Goal: Navigation & Orientation: Find specific page/section

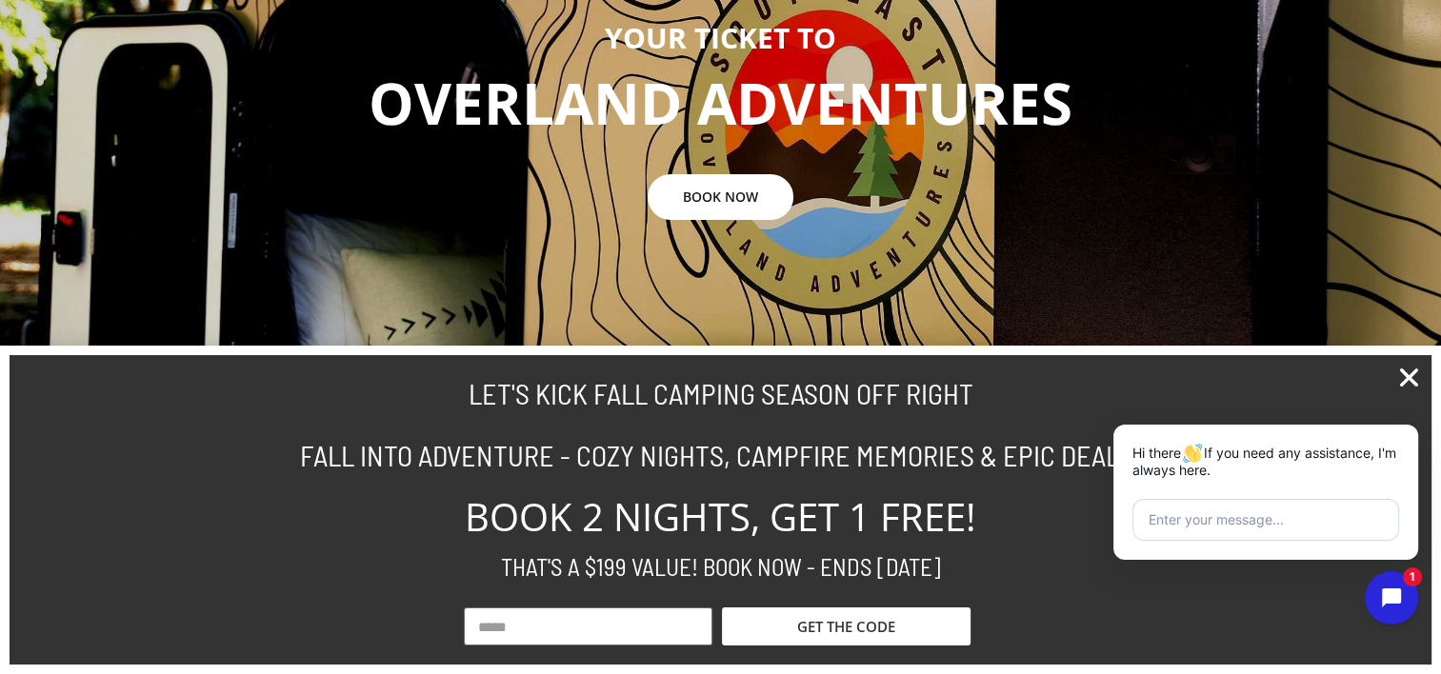
scroll to position [667, 0]
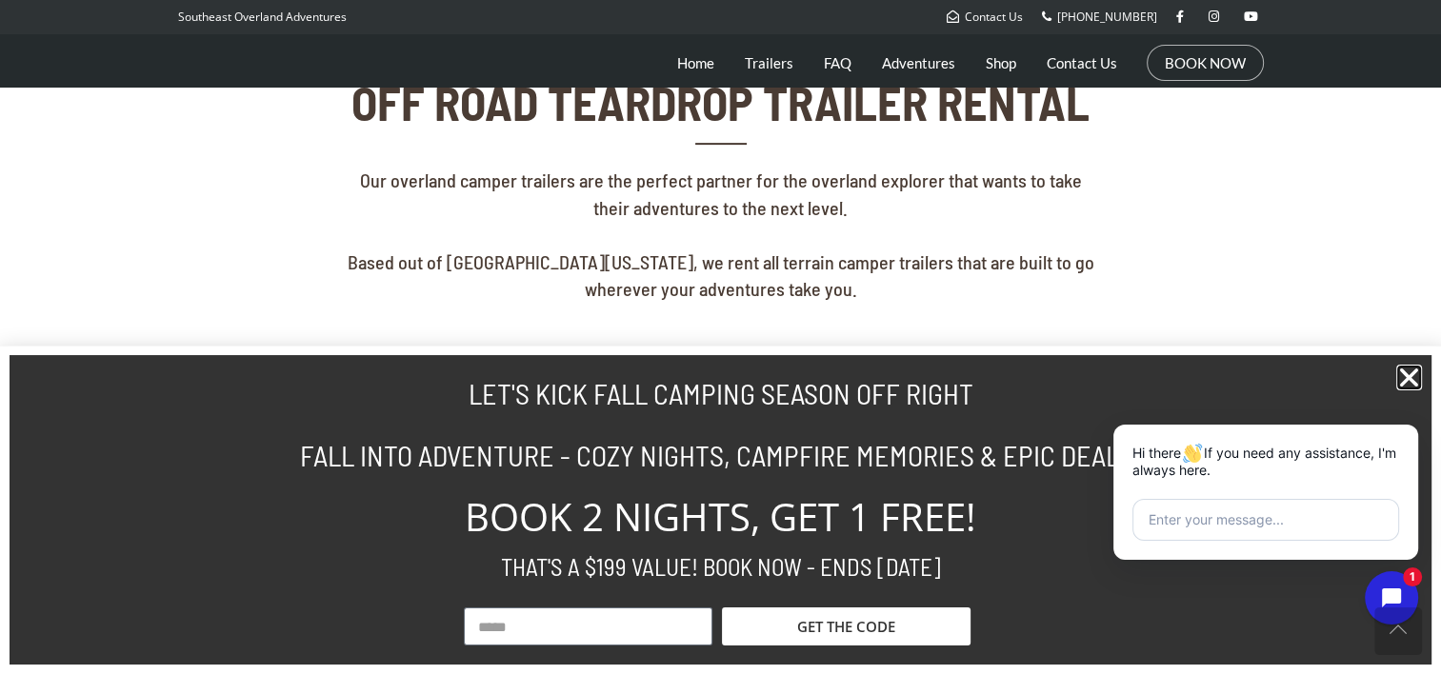
click at [1418, 378] on icon "Close" at bounding box center [1409, 378] width 26 height 26
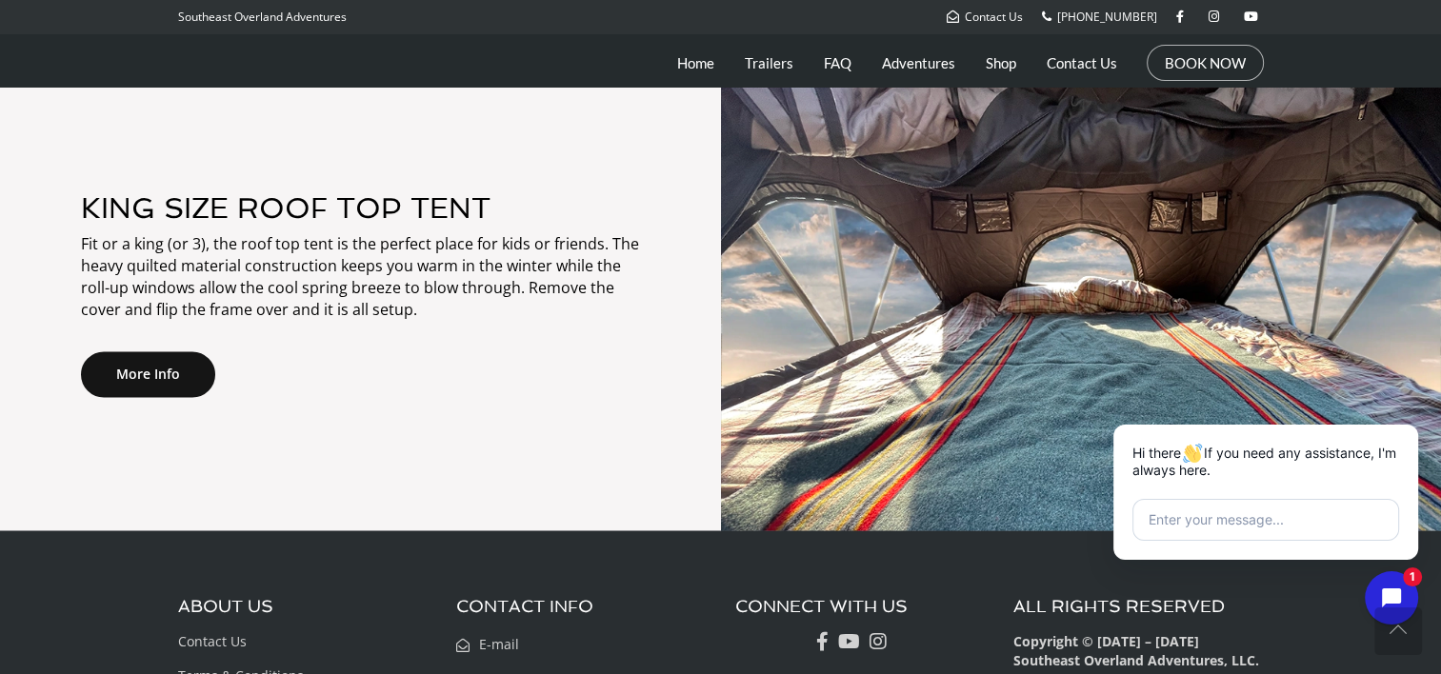
scroll to position [3009, 0]
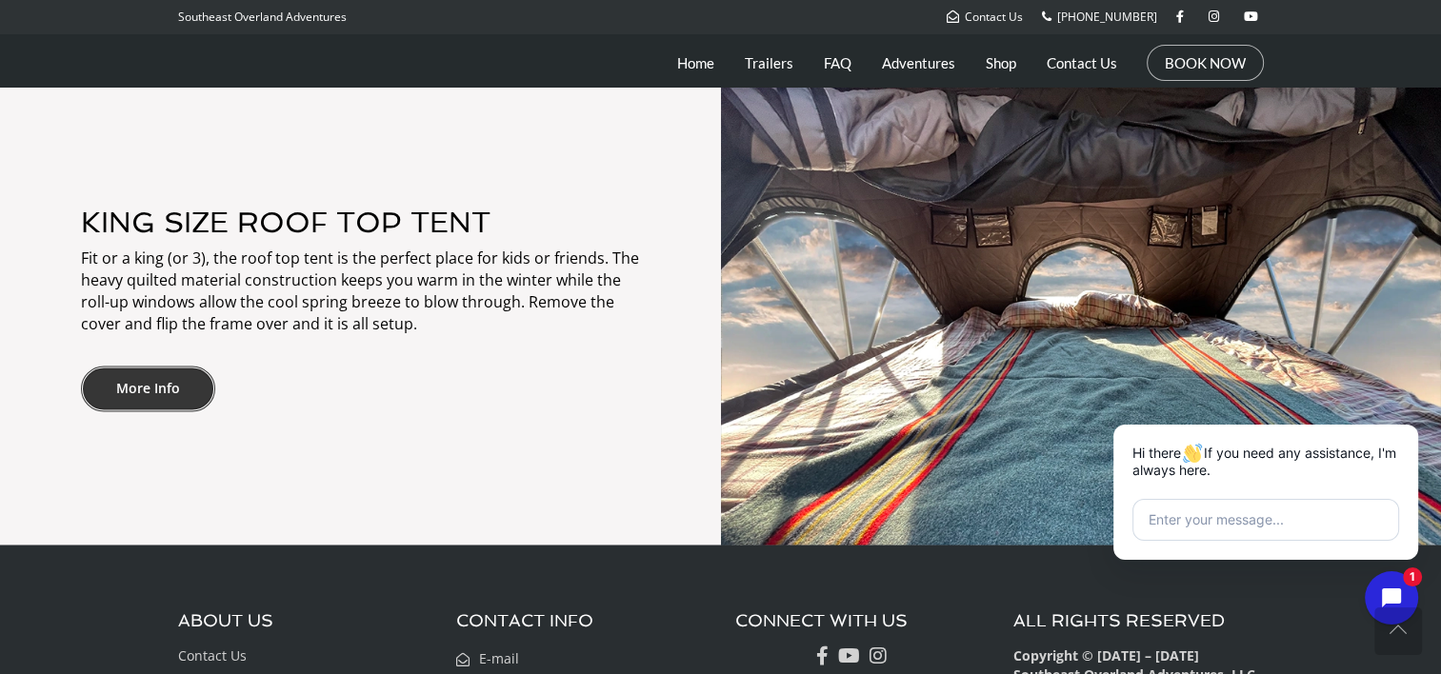
click at [171, 379] on link "More Info" at bounding box center [148, 389] width 134 height 46
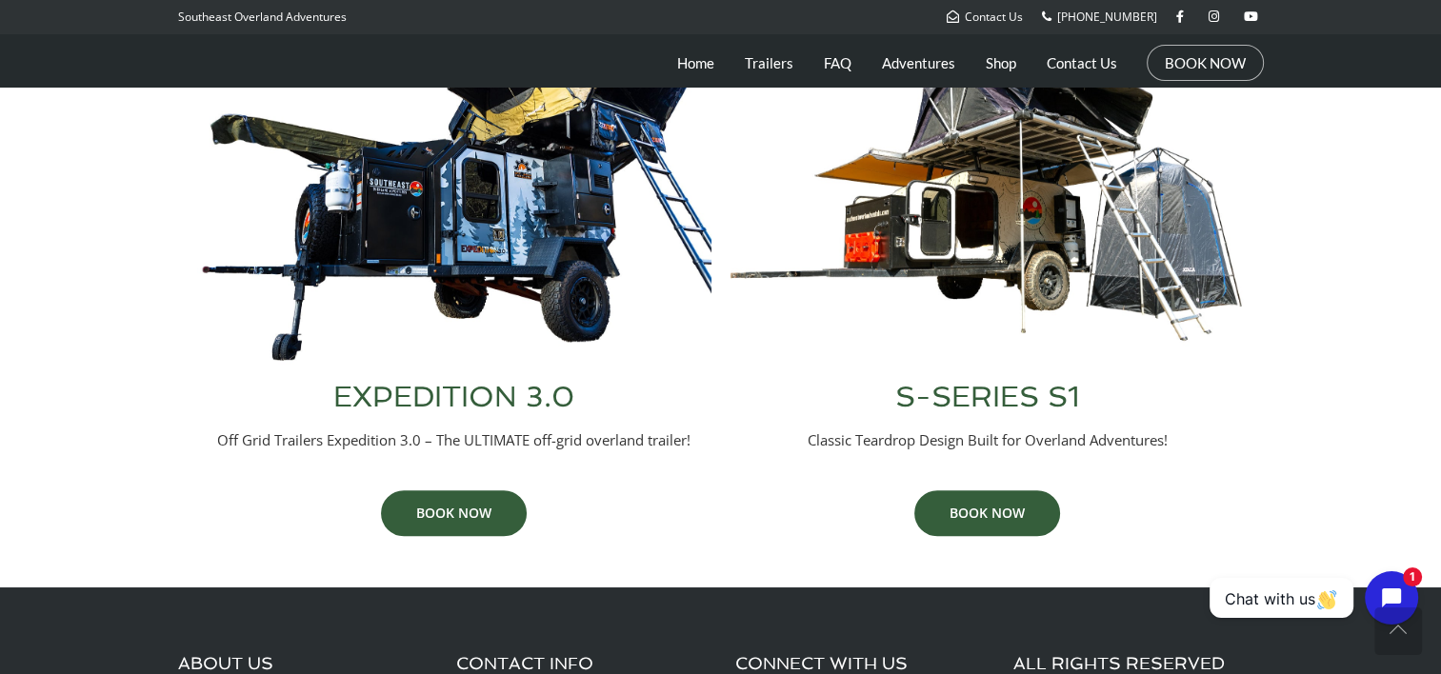
scroll to position [952, 0]
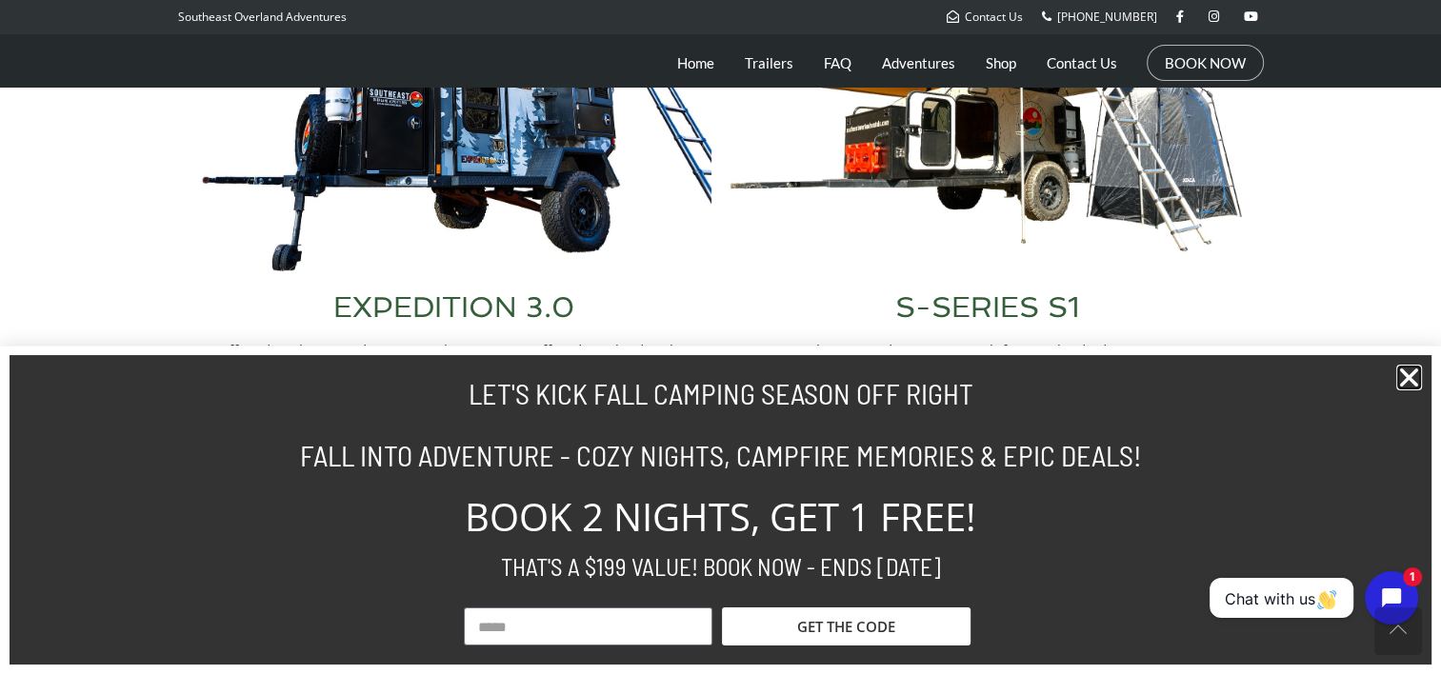
click at [1418, 379] on icon "Close" at bounding box center [1409, 378] width 26 height 26
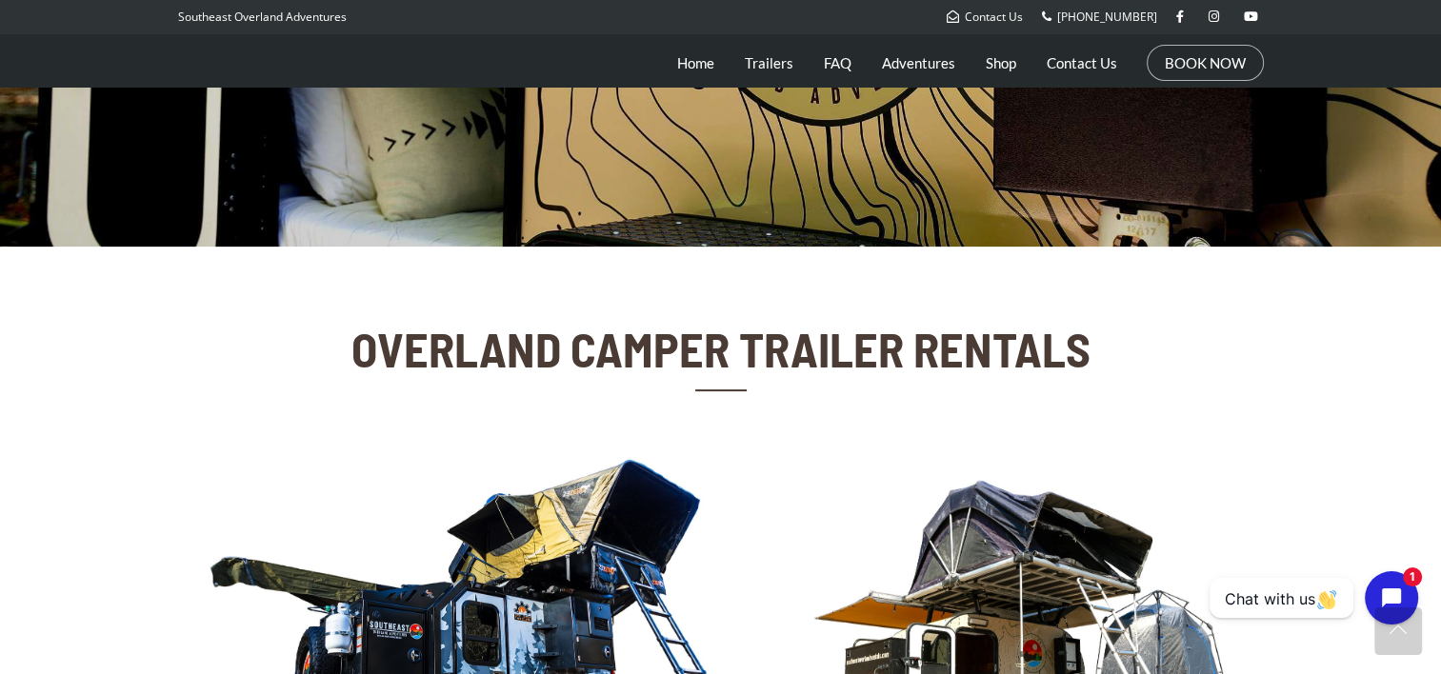
scroll to position [145, 0]
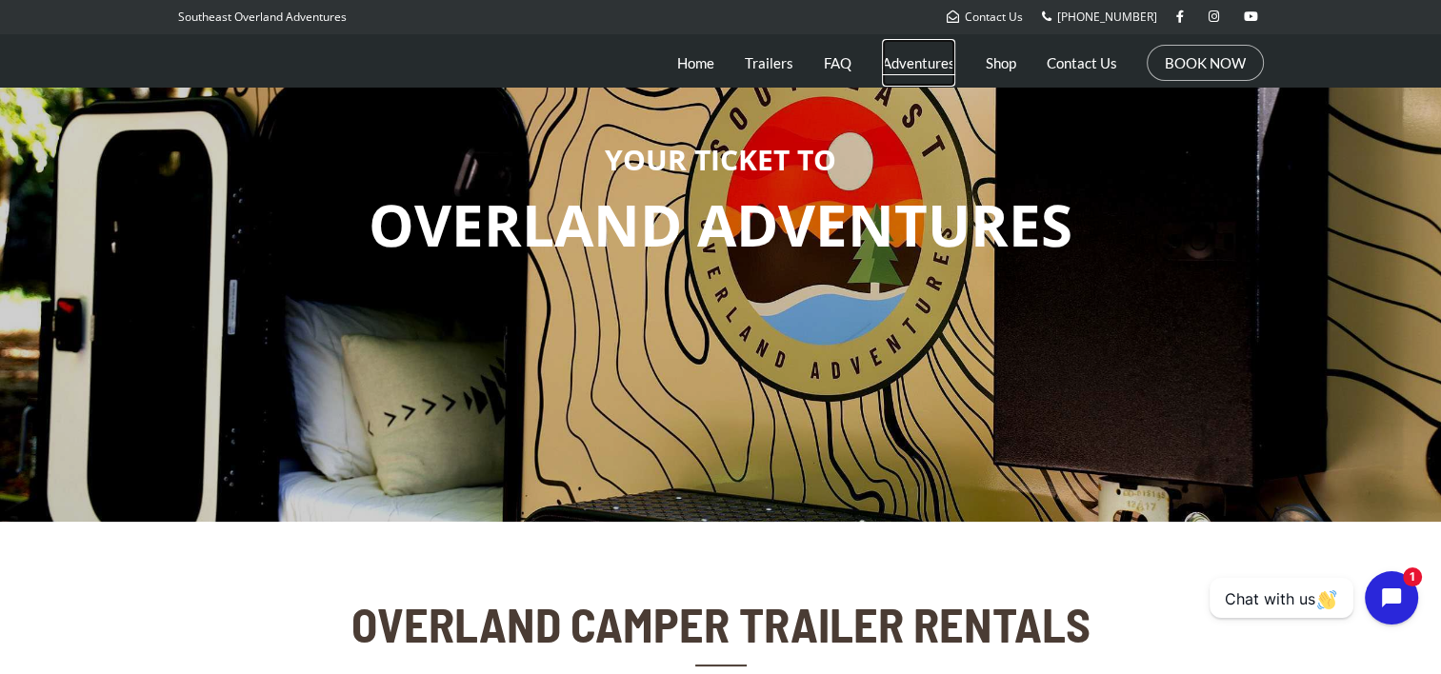
click at [889, 70] on link "Adventures" at bounding box center [918, 63] width 73 height 48
